Goal: Transaction & Acquisition: Purchase product/service

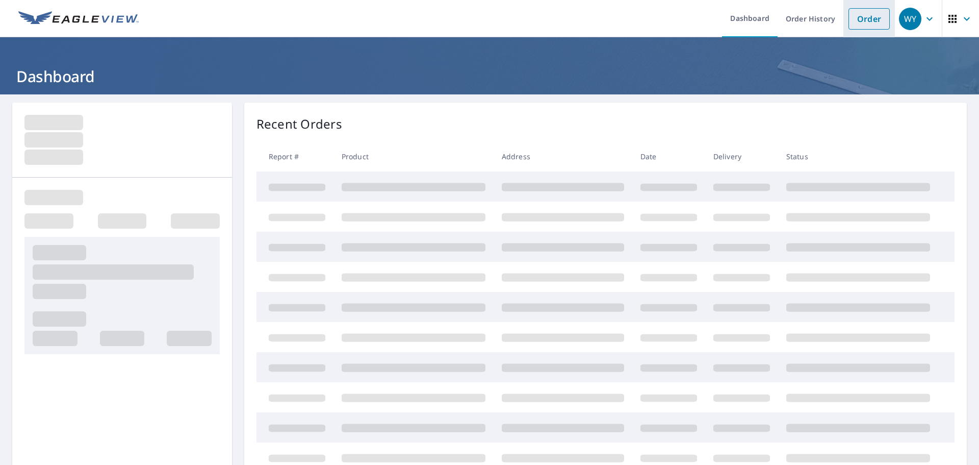
click at [878, 22] on link "Order" at bounding box center [869, 18] width 41 height 21
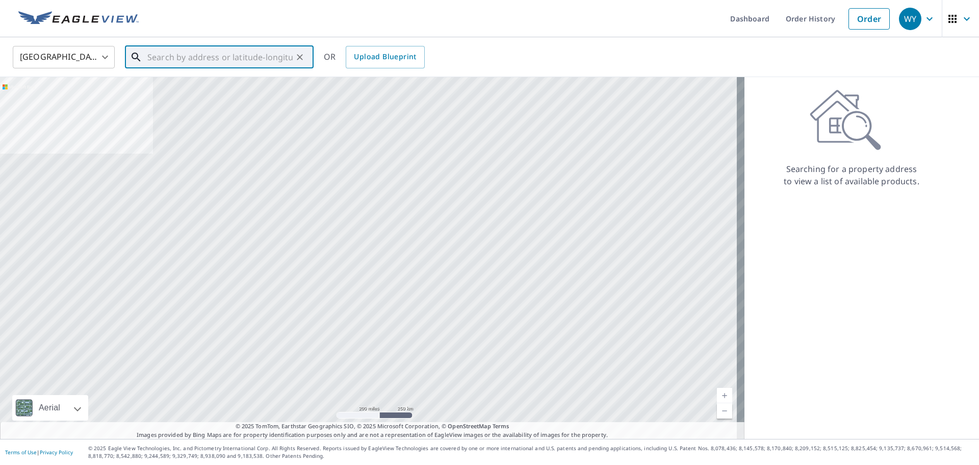
click at [193, 54] on input "text" at bounding box center [219, 57] width 145 height 29
paste input "[STREET_ADDRESS]"
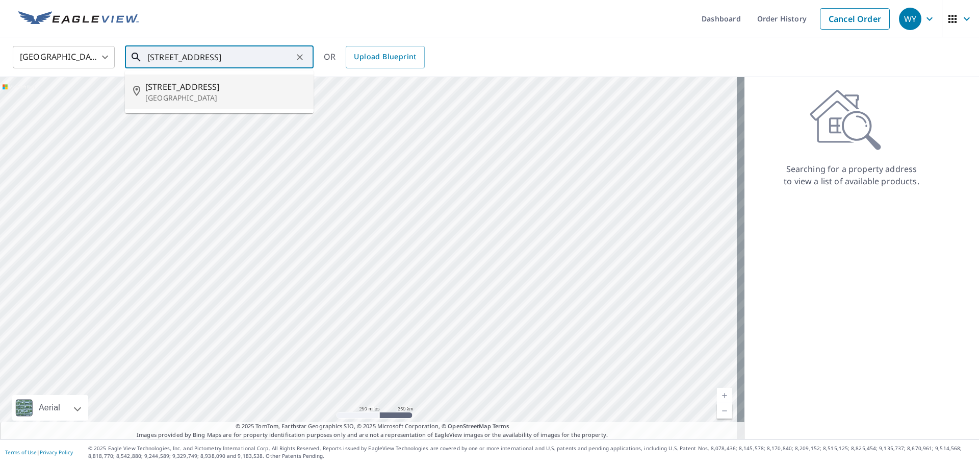
click at [185, 85] on span "[STREET_ADDRESS]" at bounding box center [225, 87] width 160 height 12
type input "[STREET_ADDRESS]"
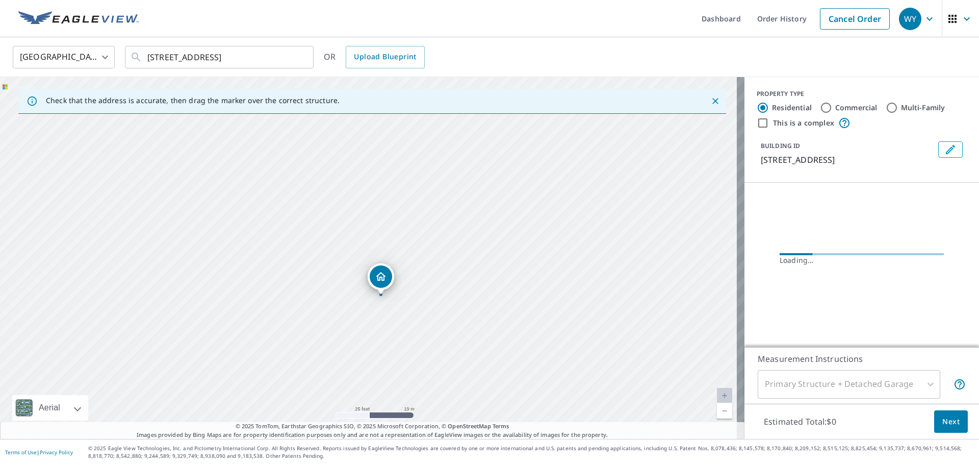
drag, startPoint x: 416, startPoint y: 371, endPoint x: 379, endPoint y: 276, distance: 102.0
click at [379, 276] on div "[STREET_ADDRESS]" at bounding box center [372, 258] width 745 height 362
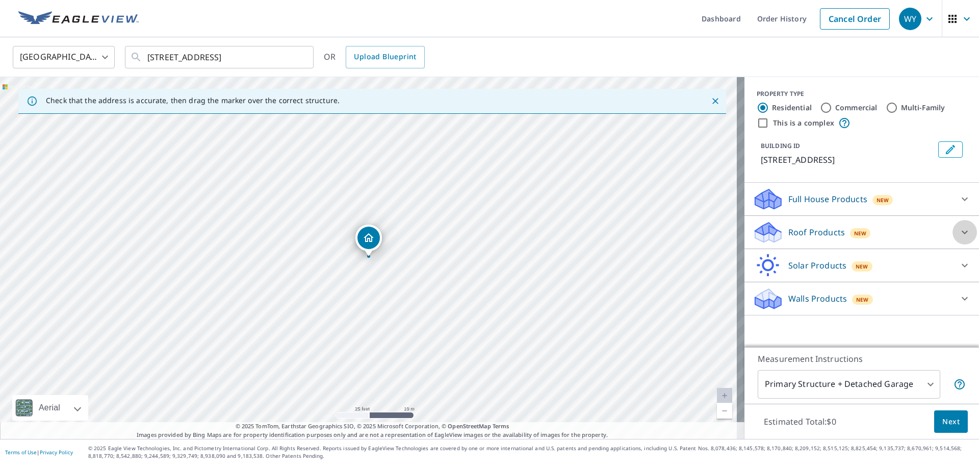
click at [959, 232] on icon at bounding box center [965, 232] width 12 height 12
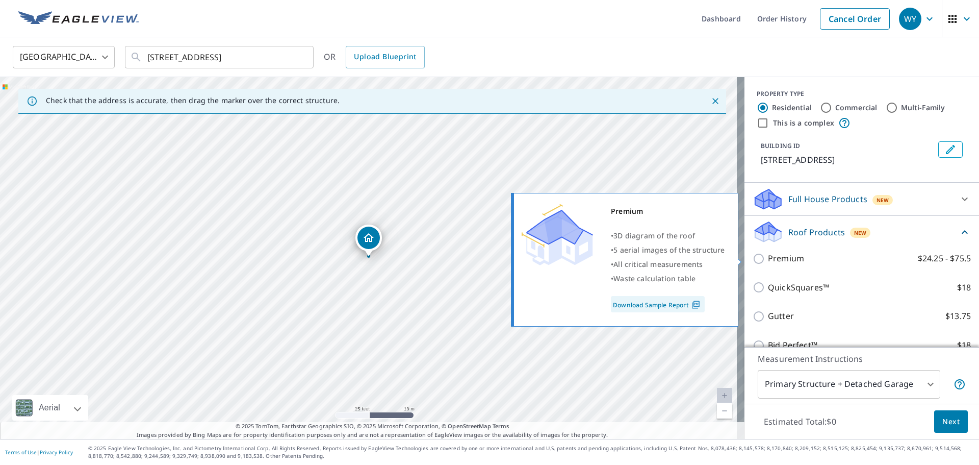
click at [777, 263] on p "Premium" at bounding box center [786, 258] width 36 height 13
click at [768, 263] on input "Premium $24.25 - $75.5" at bounding box center [760, 258] width 15 height 12
checkbox input "true"
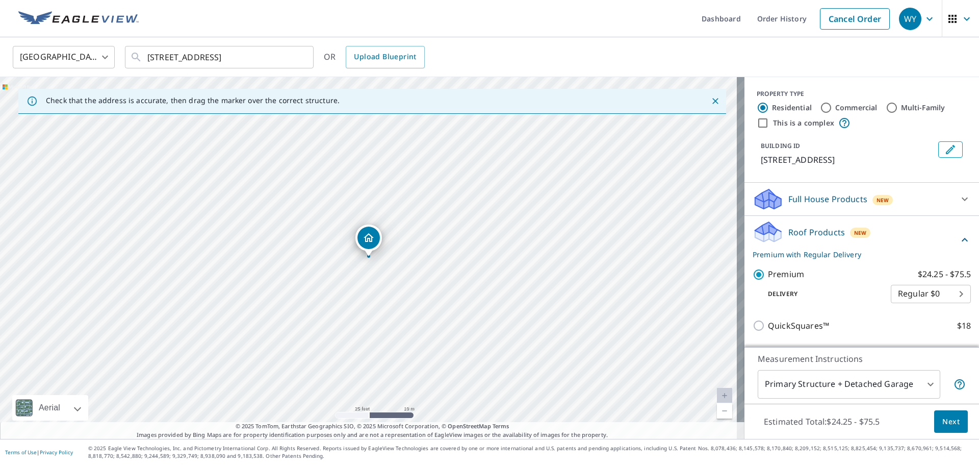
click at [942, 420] on span "Next" at bounding box center [950, 421] width 17 height 13
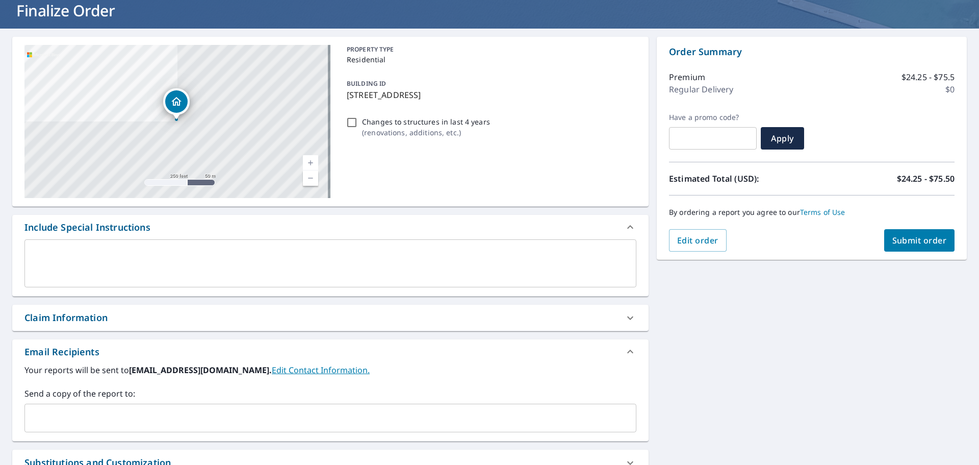
scroll to position [153, 0]
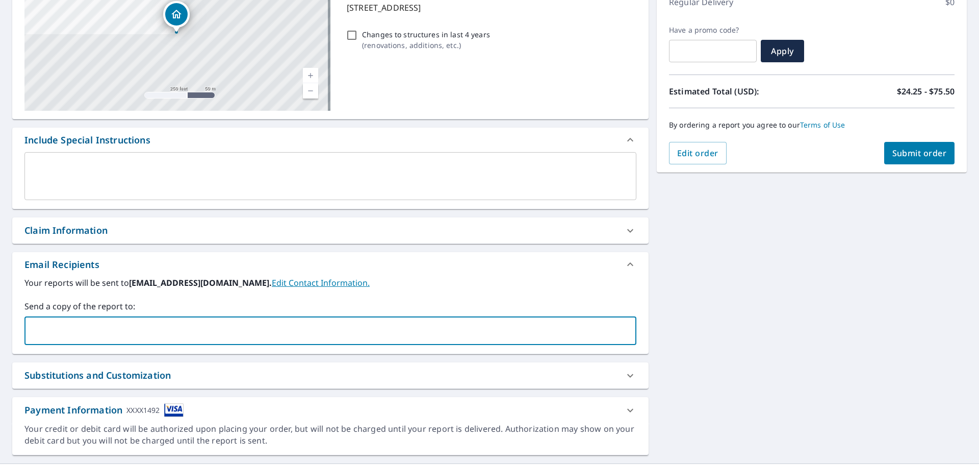
click at [65, 335] on input "text" at bounding box center [322, 330] width 587 height 19
type input "[EMAIL_ADDRESS][DOMAIN_NAME]"
click at [749, 294] on div "[STREET_ADDRESS][GEOGRAPHIC_DATA] A standard road map Aerial A detailed look fr…" at bounding box center [489, 202] width 979 height 522
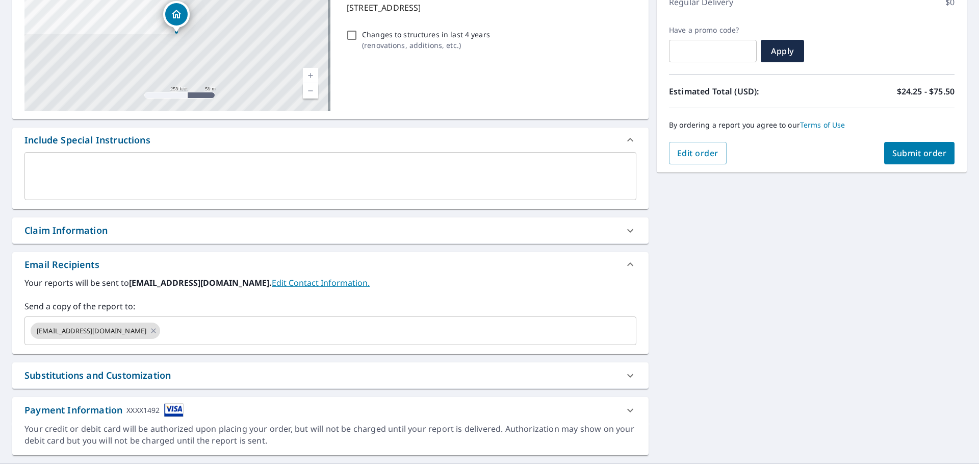
click at [932, 151] on span "Submit order" at bounding box center [919, 152] width 55 height 11
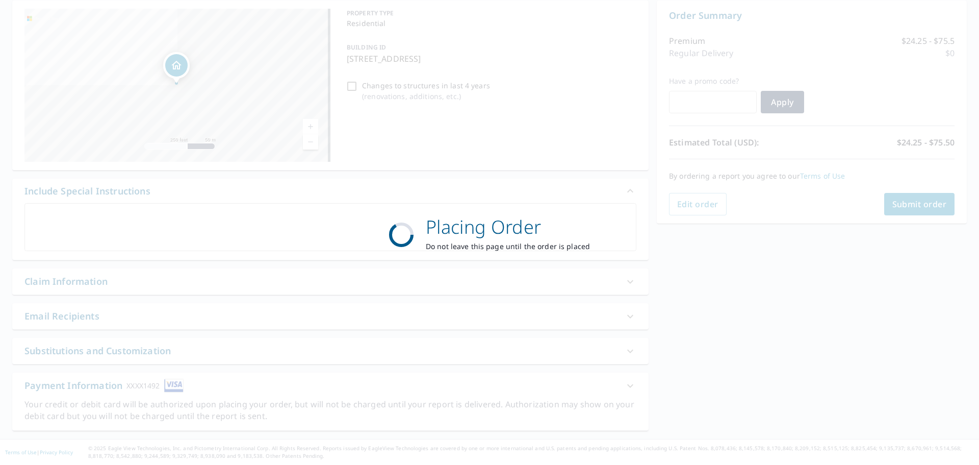
scroll to position [102, 0]
